Goal: Find contact information: Obtain details needed to contact an individual or organization

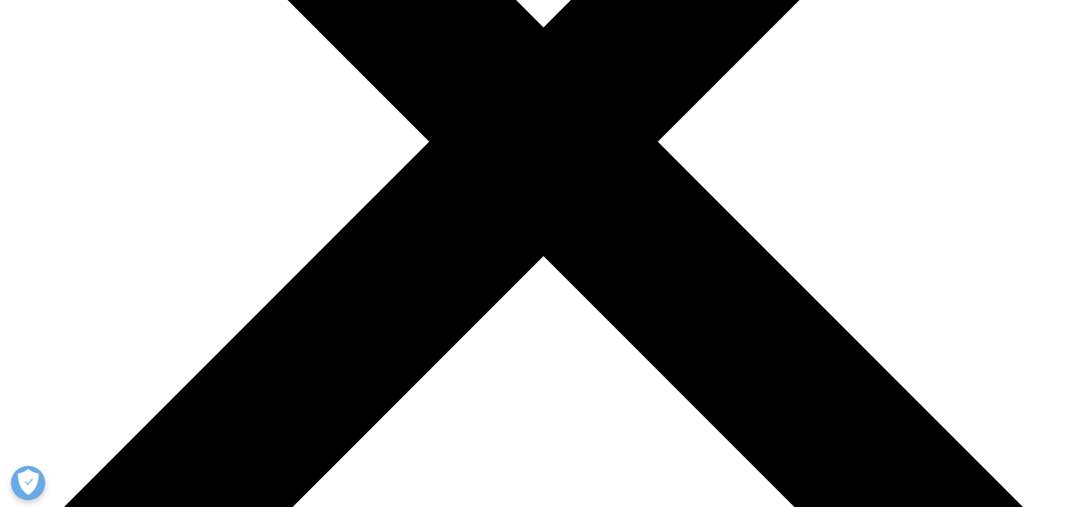
scroll to position [480, 0]
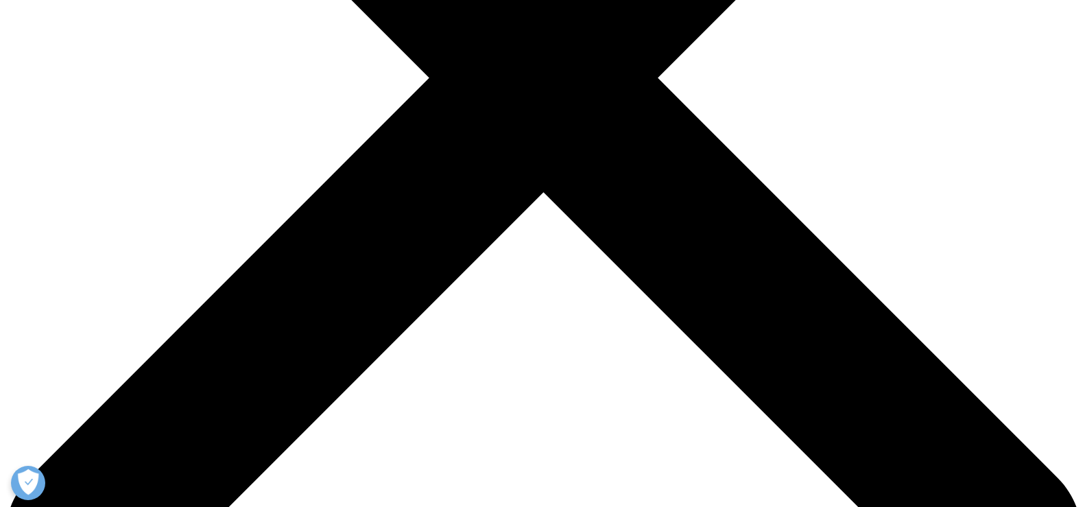
drag, startPoint x: 378, startPoint y: 269, endPoint x: 302, endPoint y: 270, distance: 76.1
copy span "49 228 3365-0"
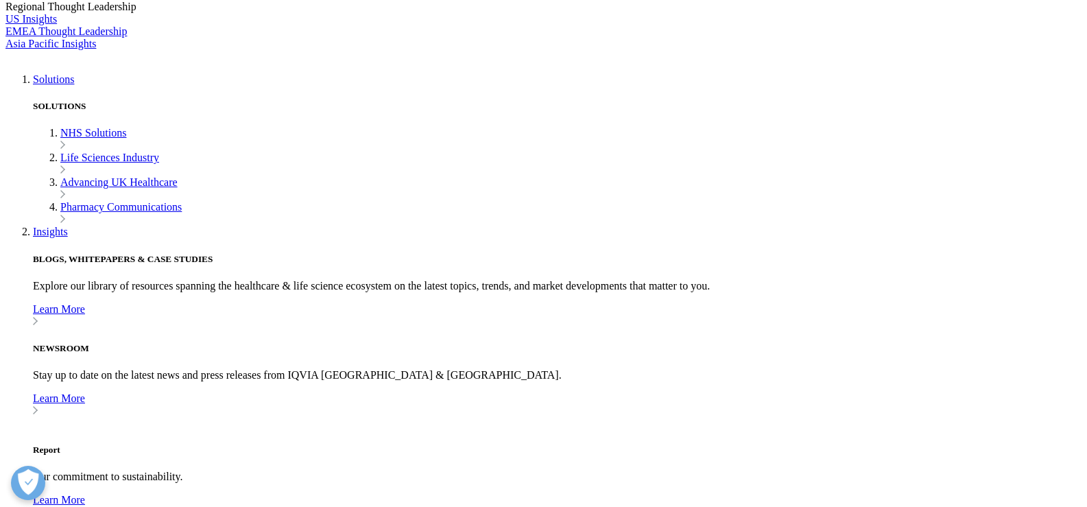
scroll to position [3498, 0]
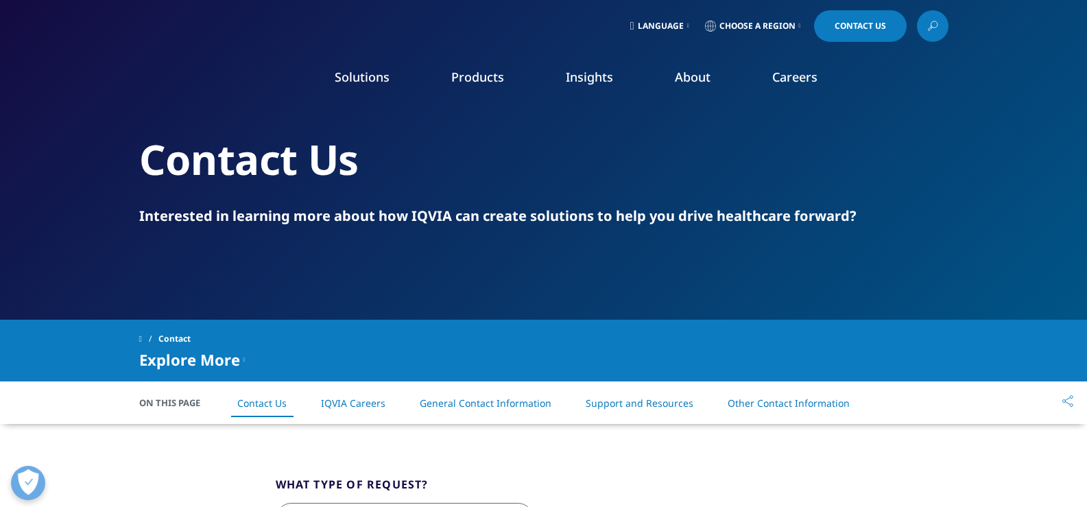
click at [623, 288] on link "Our Locations" at bounding box center [687, 288] width 267 height 15
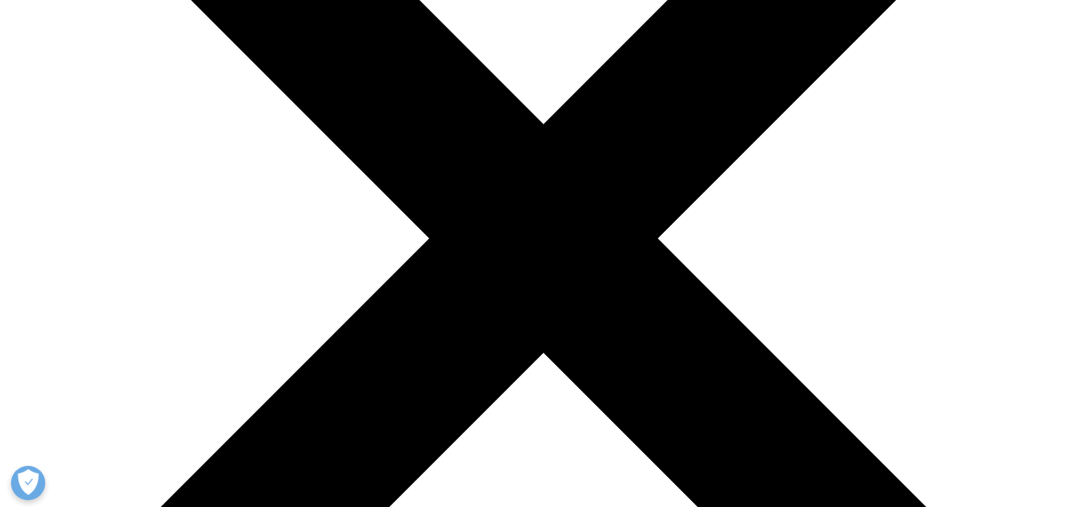
scroll to position [343, 0]
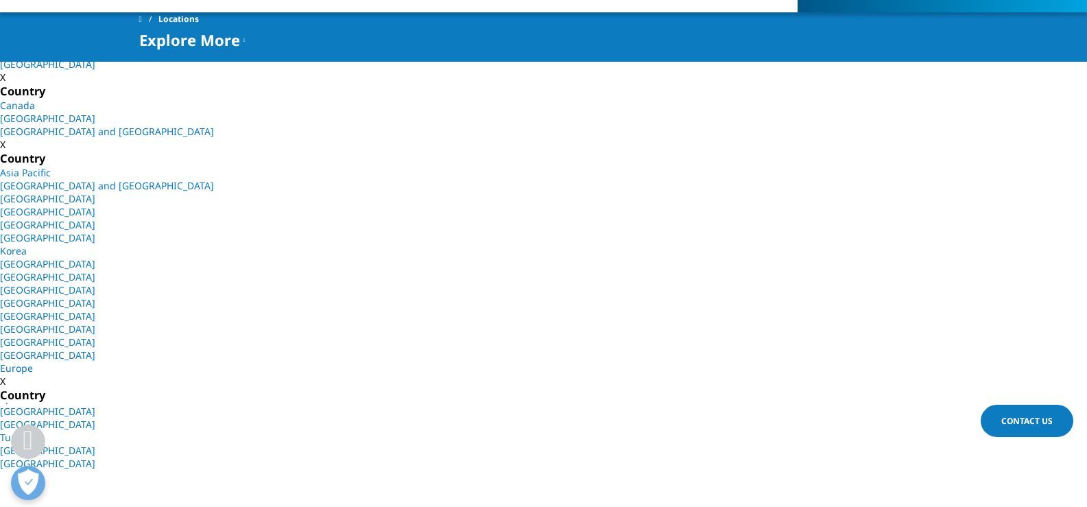
click at [95, 461] on link "[GEOGRAPHIC_DATA]" at bounding box center [47, 463] width 95 height 13
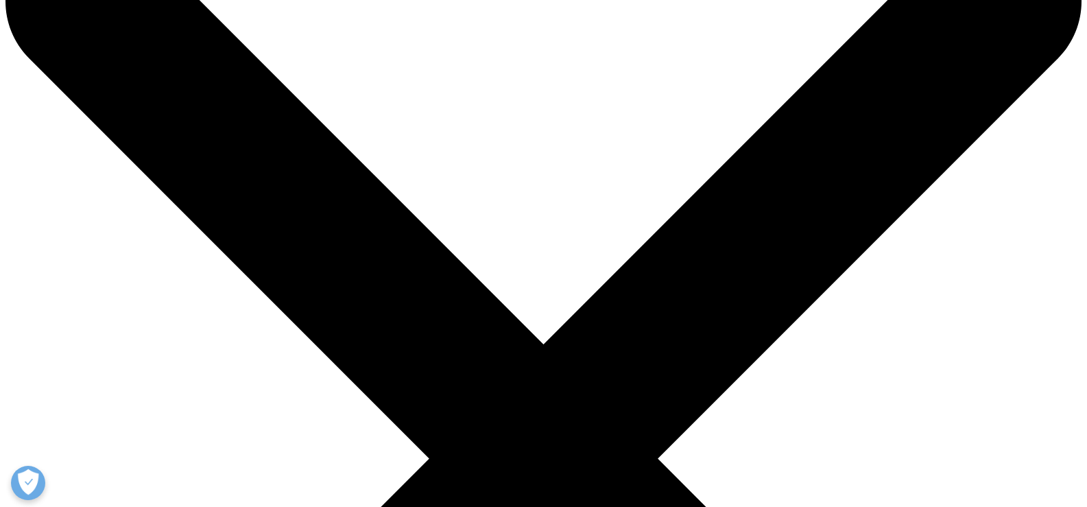
scroll to position [137, 0]
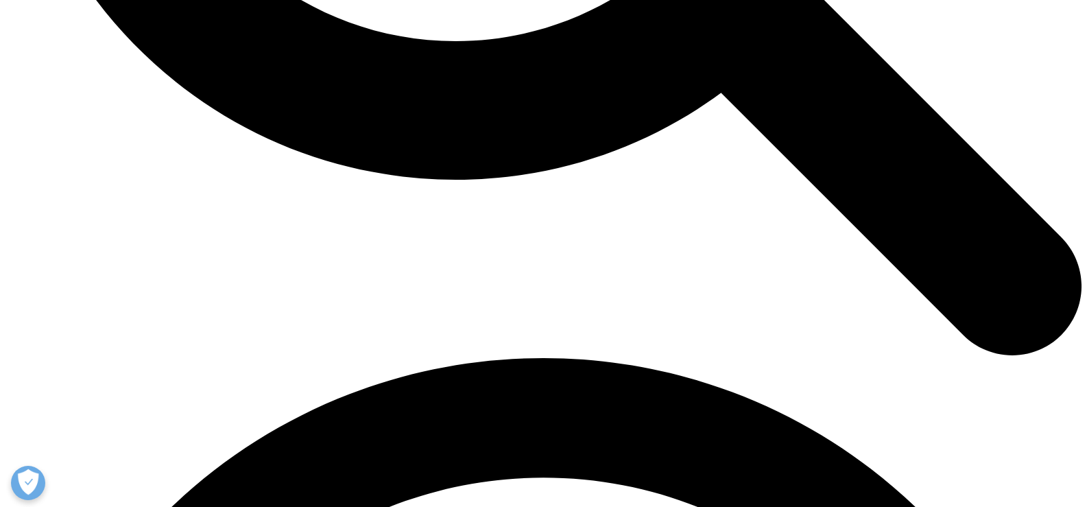
scroll to position [1822, 0]
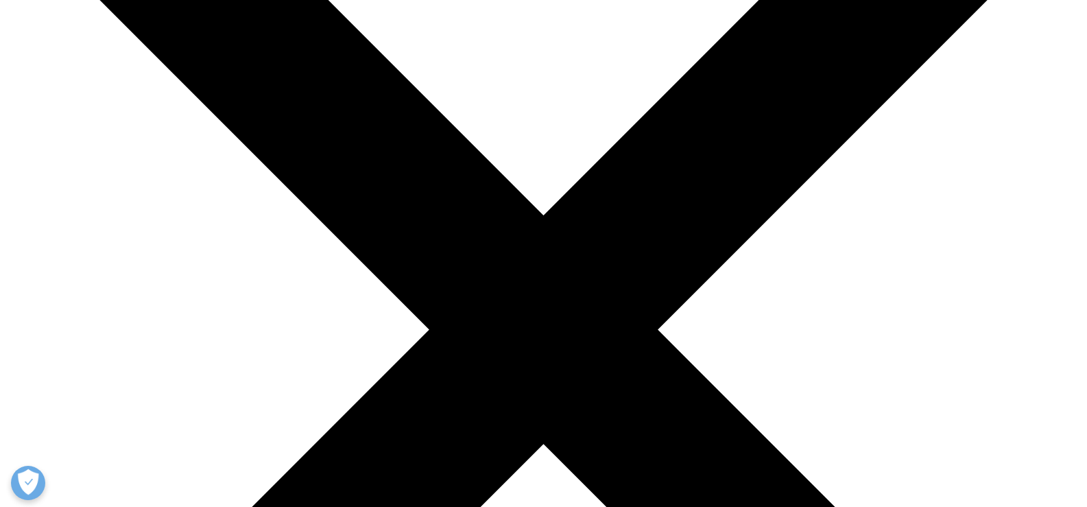
scroll to position [206, 0]
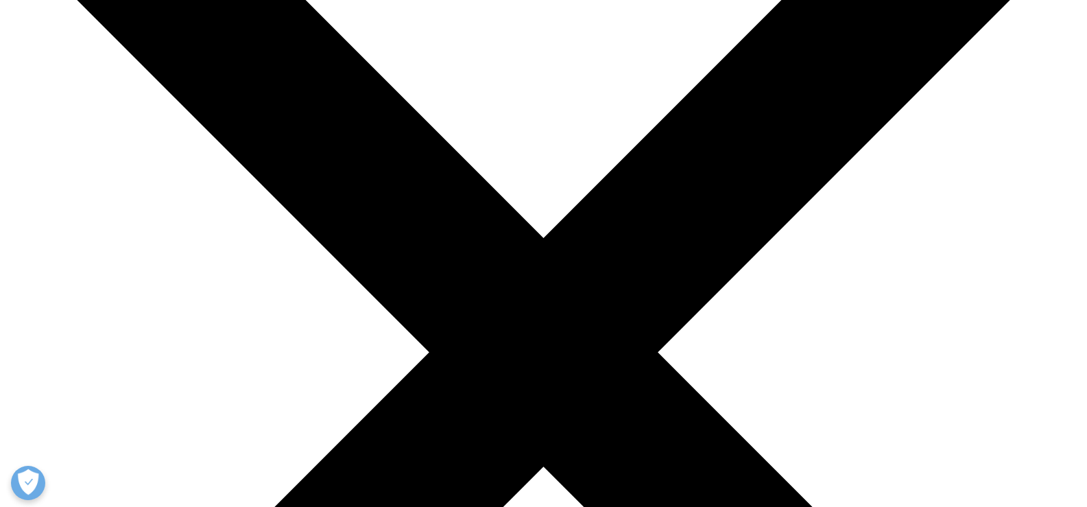
drag, startPoint x: 426, startPoint y: 300, endPoint x: 816, endPoint y: 320, distance: 390.8
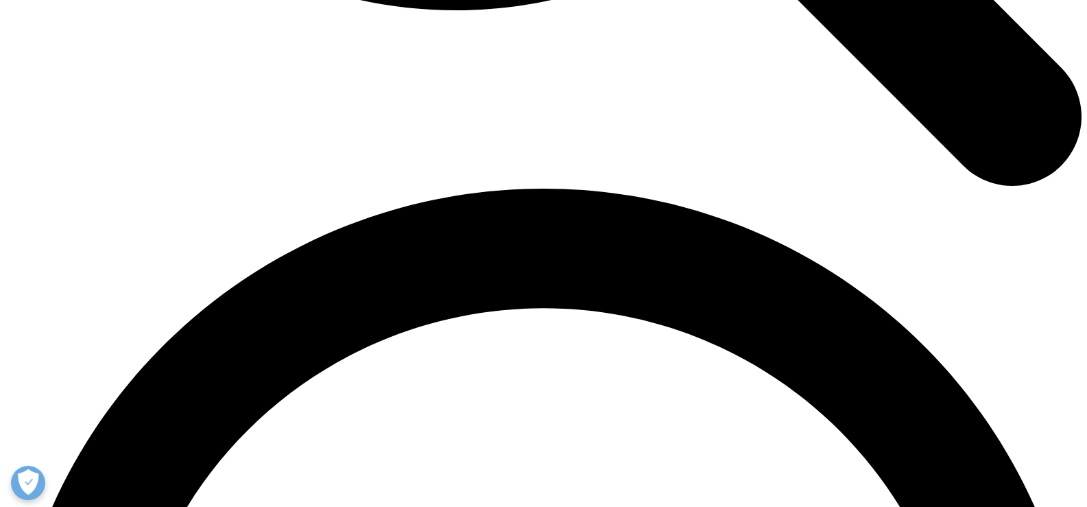
scroll to position [2195, 0]
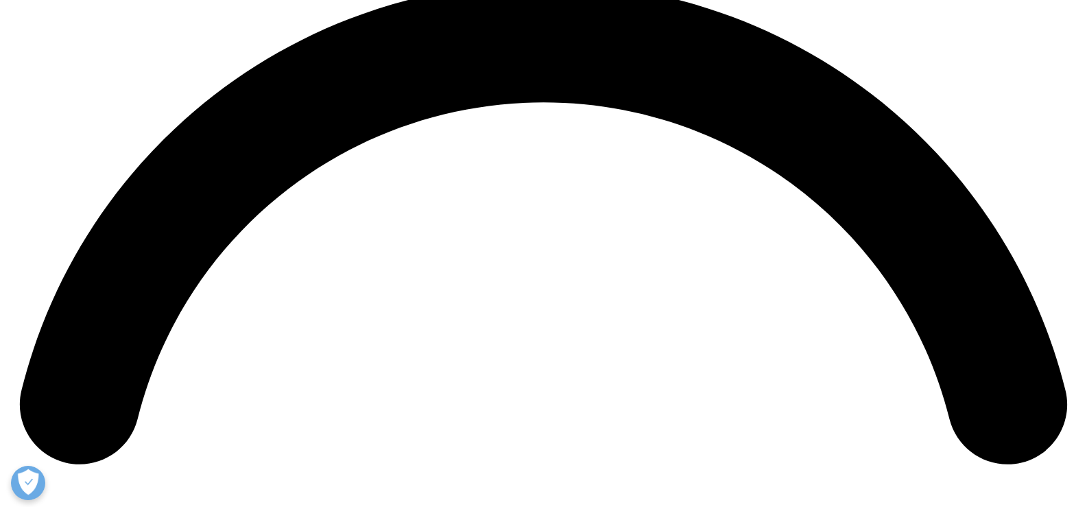
drag, startPoint x: 538, startPoint y: 261, endPoint x: 576, endPoint y: 273, distance: 40.3
drag, startPoint x: 539, startPoint y: 253, endPoint x: 468, endPoint y: 257, distance: 71.4
copy td "[PHONE_NUMBER]"
